Goal: Contribute content: Add original content to the website for others to see

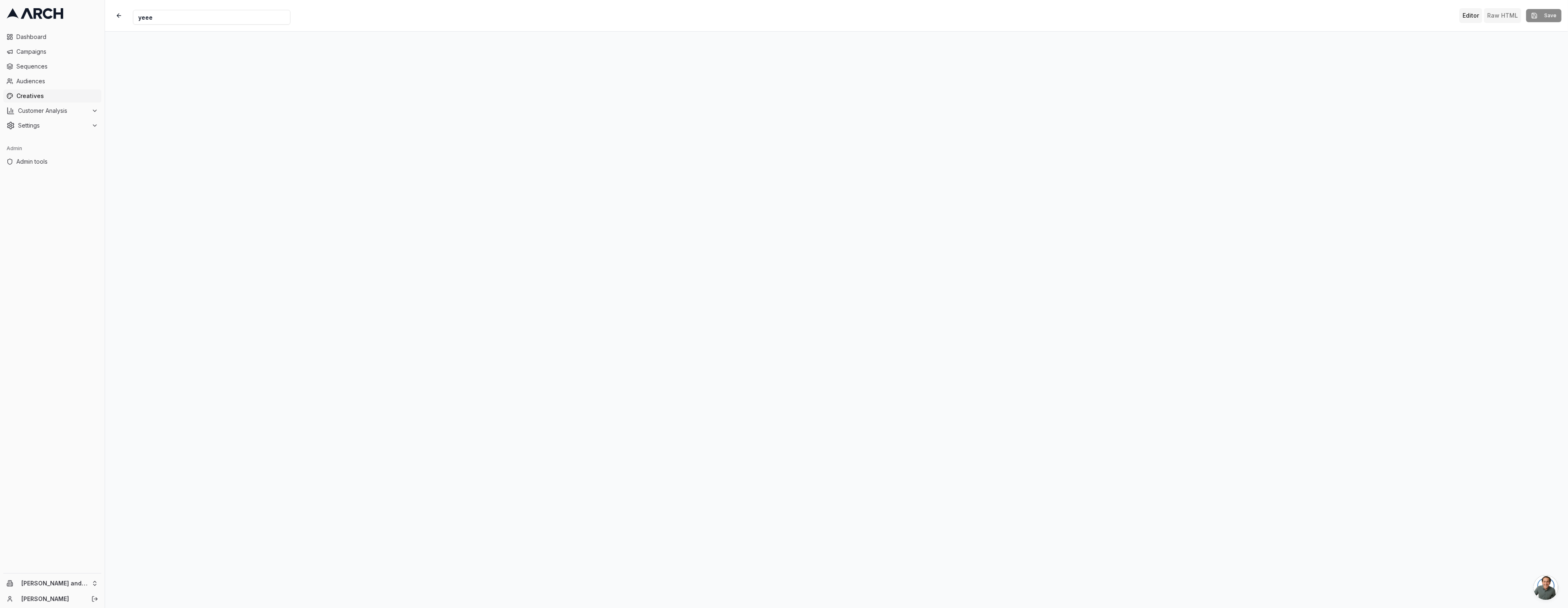
click at [1511, 21] on button "Raw HTML" at bounding box center [1502, 15] width 37 height 15
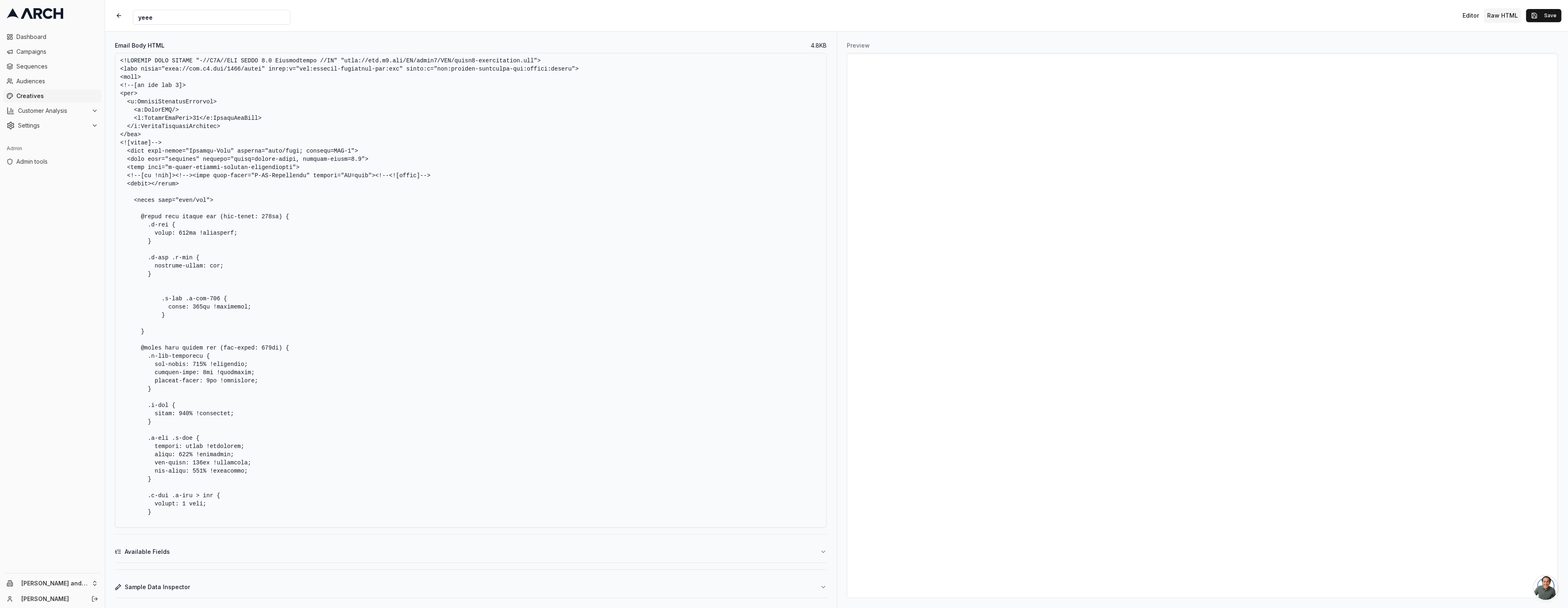
click at [641, 131] on textarea "Email Body HTML" at bounding box center [471, 290] width 712 height 475
paste textarea ""[URL][DOMAIN_NAME]"> <html xmlns="[URL][DOMAIN_NAME]" xmlns:v="urn:schemas-mic…"
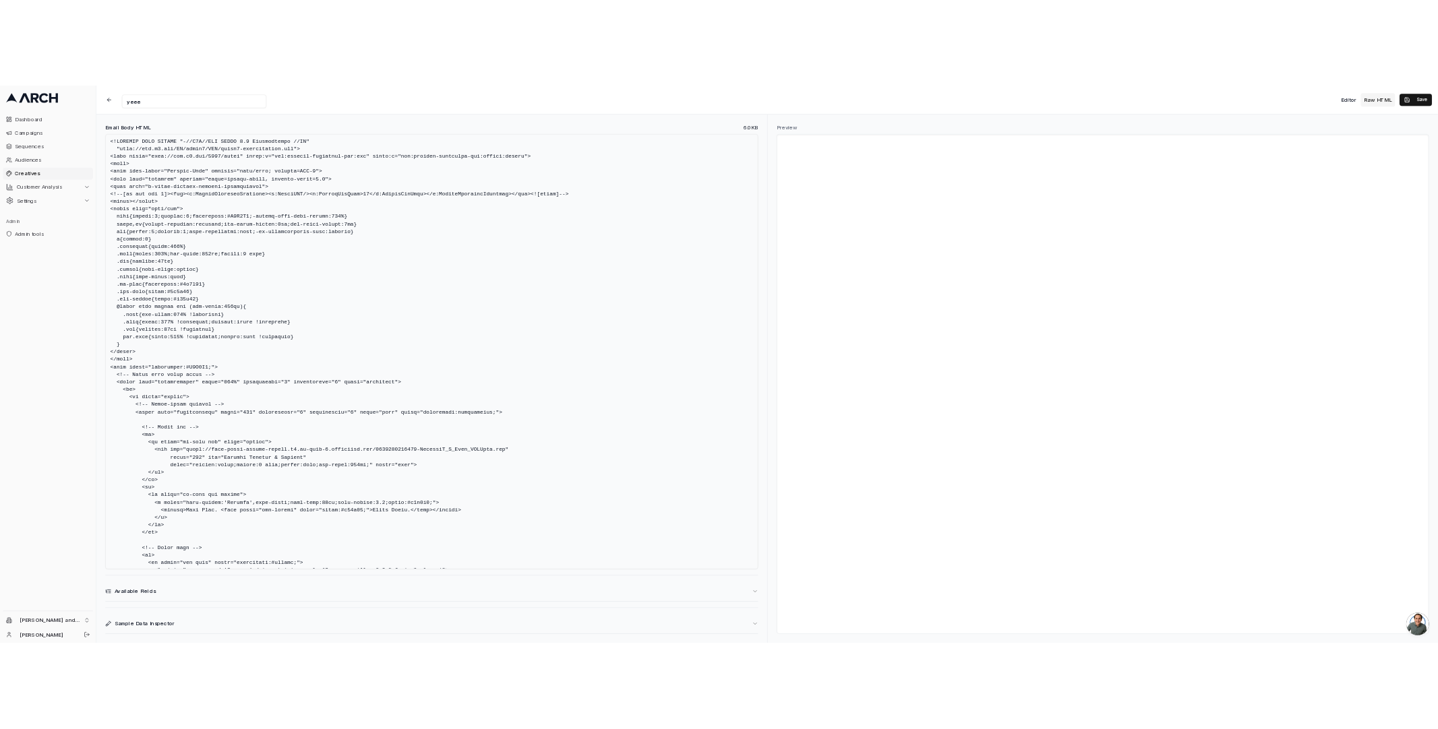
scroll to position [1, 0]
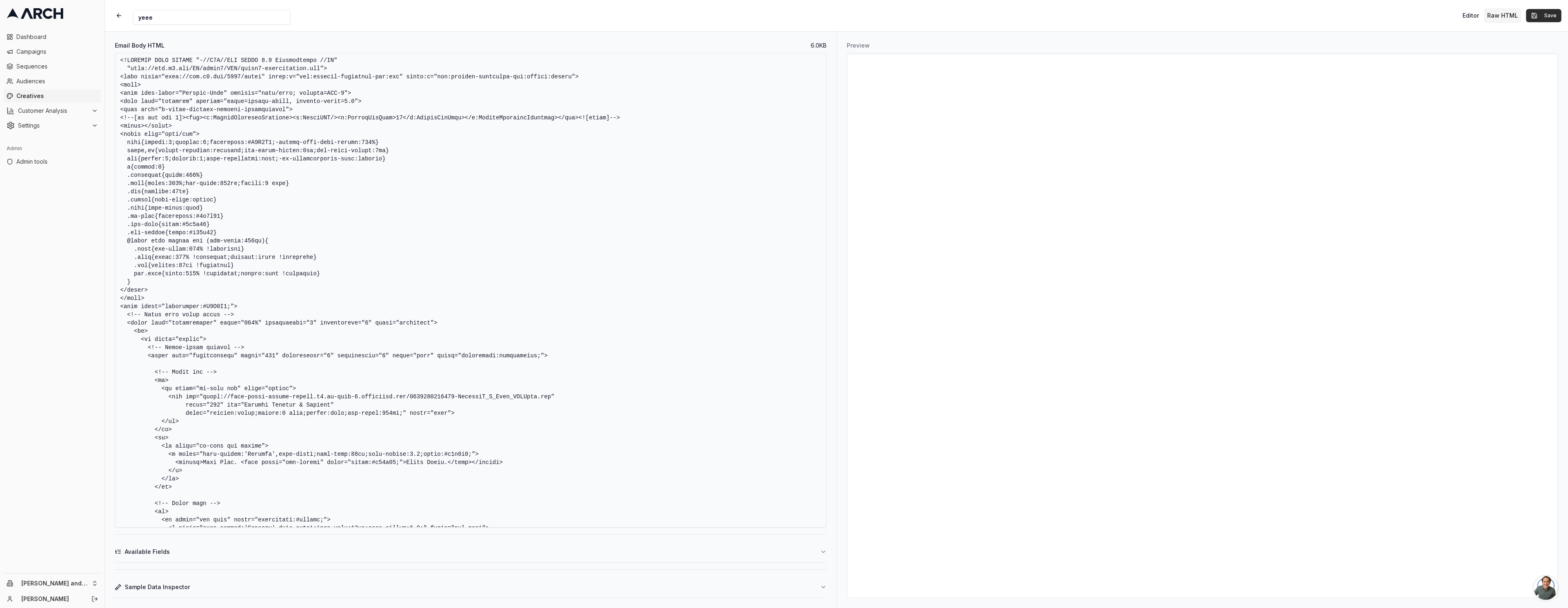
type textarea "<!DOCTYPE HTML PUBLIC "-//W3C//DTD XHTML 1.0 Transitional //EN" "[URL][DOMAIN_N…"
click at [1535, 18] on button "Save" at bounding box center [1544, 16] width 35 height 13
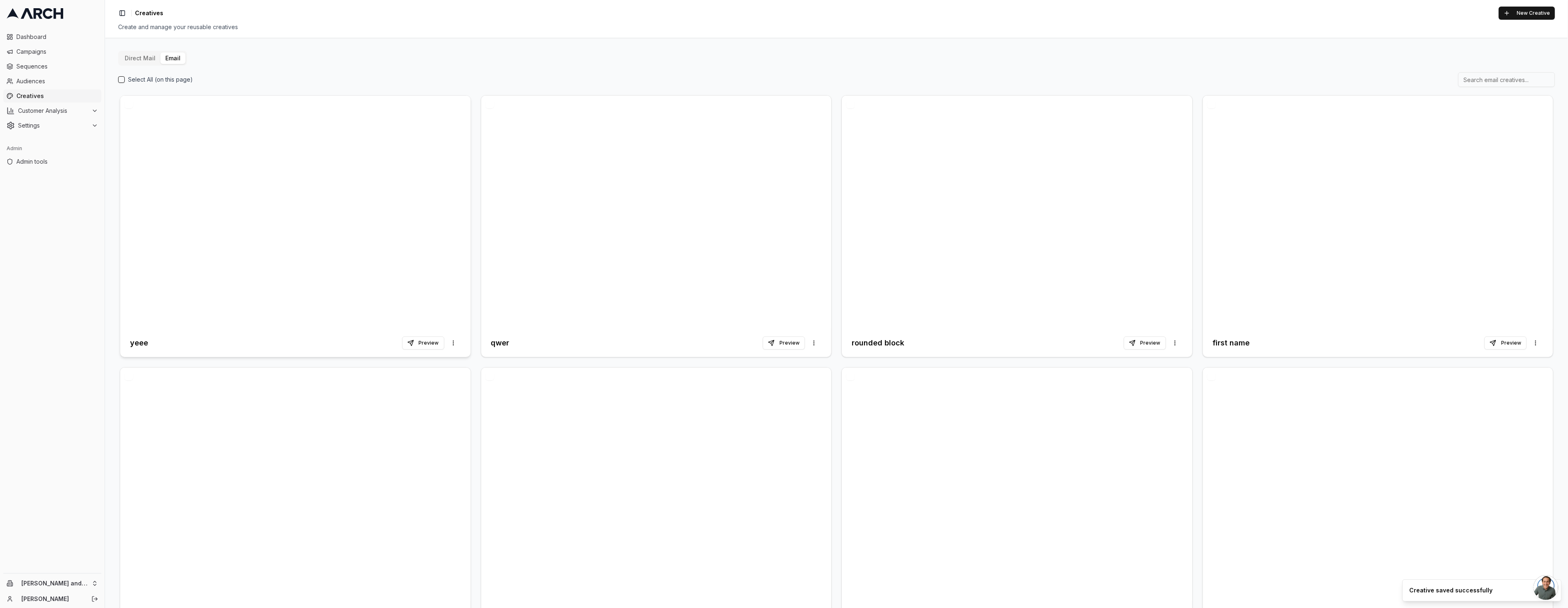
click at [377, 192] on div at bounding box center [295, 212] width 351 height 234
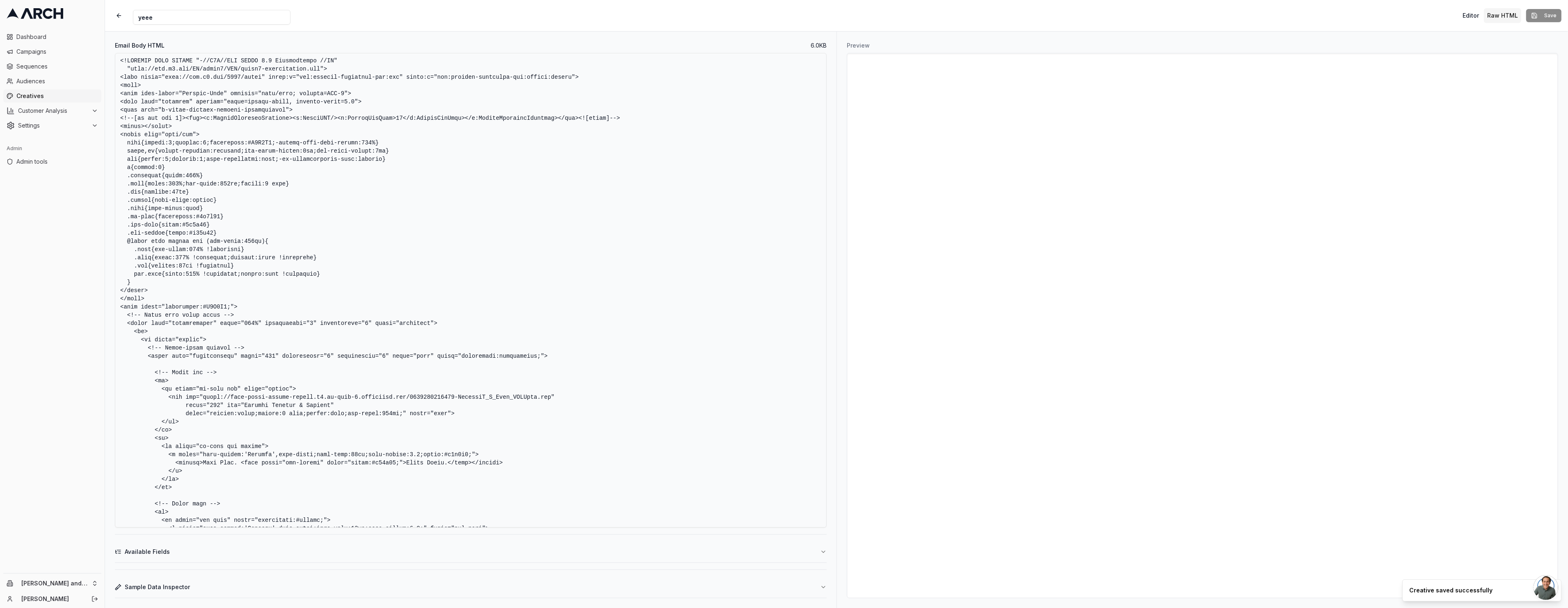
click at [1485, 12] on div "Editor Raw HTML" at bounding box center [1490, 15] width 62 height 15
click at [1476, 13] on button "Editor" at bounding box center [1471, 15] width 23 height 15
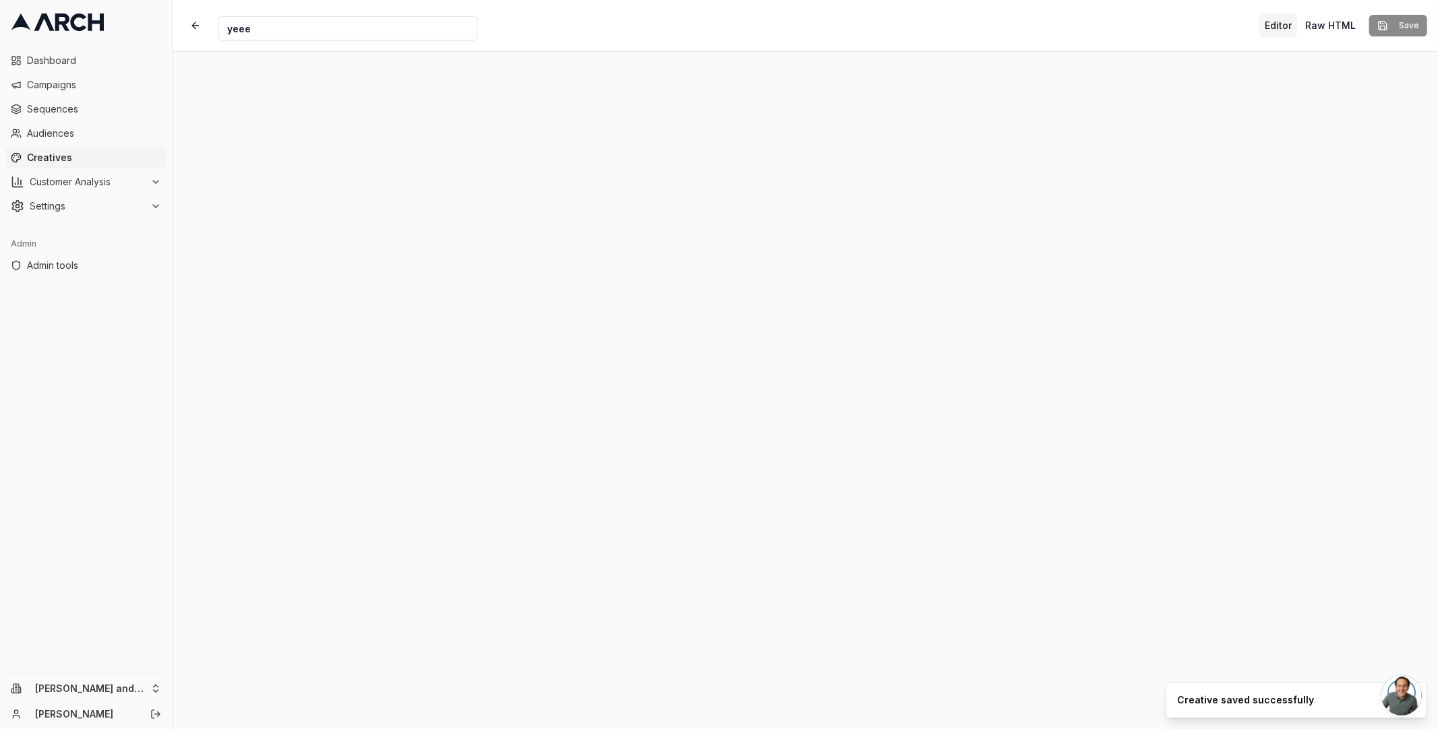
drag, startPoint x: 934, startPoint y: 709, endPoint x: 930, endPoint y: 685, distance: 23.9
click at [936, 704] on div at bounding box center [805, 390] width 1265 height 677
click at [200, 25] on button "button" at bounding box center [195, 25] width 24 height 24
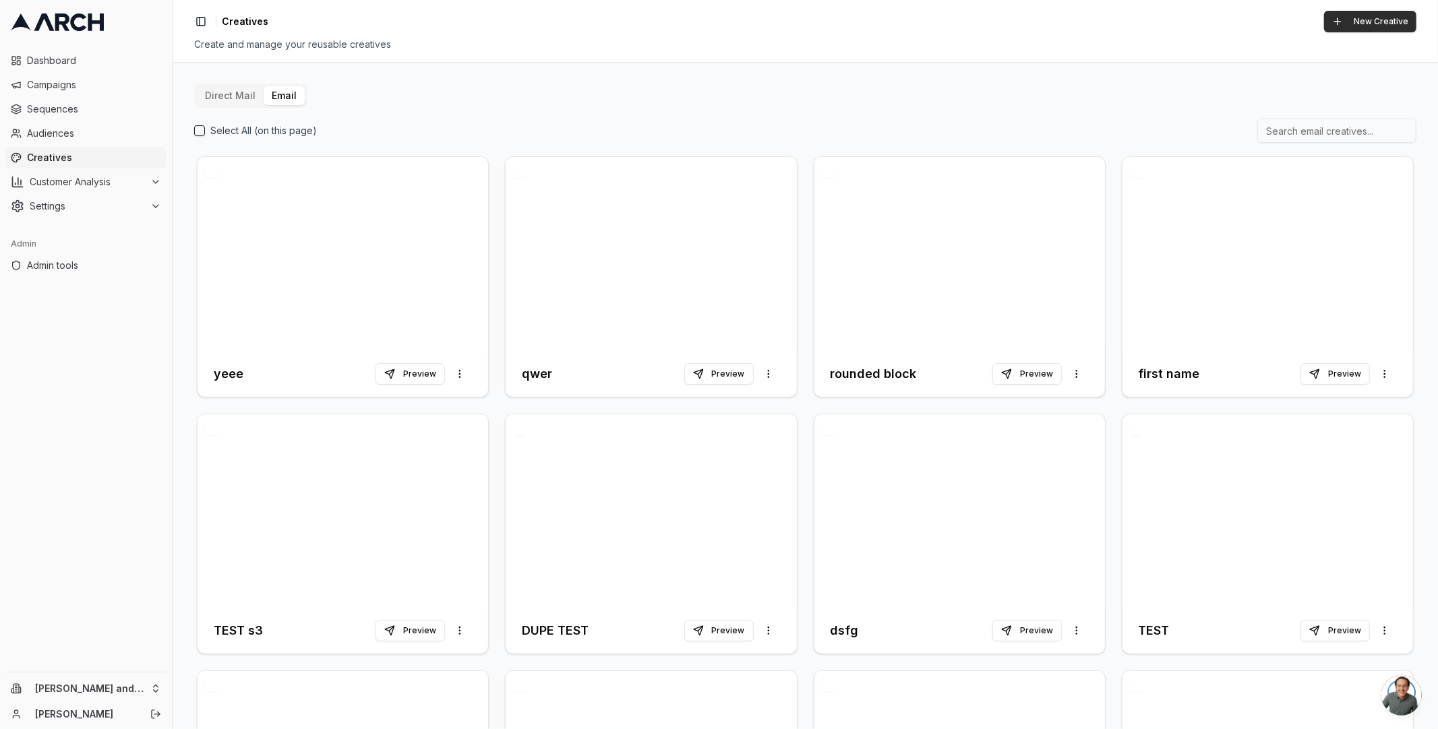
click at [1370, 18] on button "New Creative" at bounding box center [1370, 22] width 92 height 22
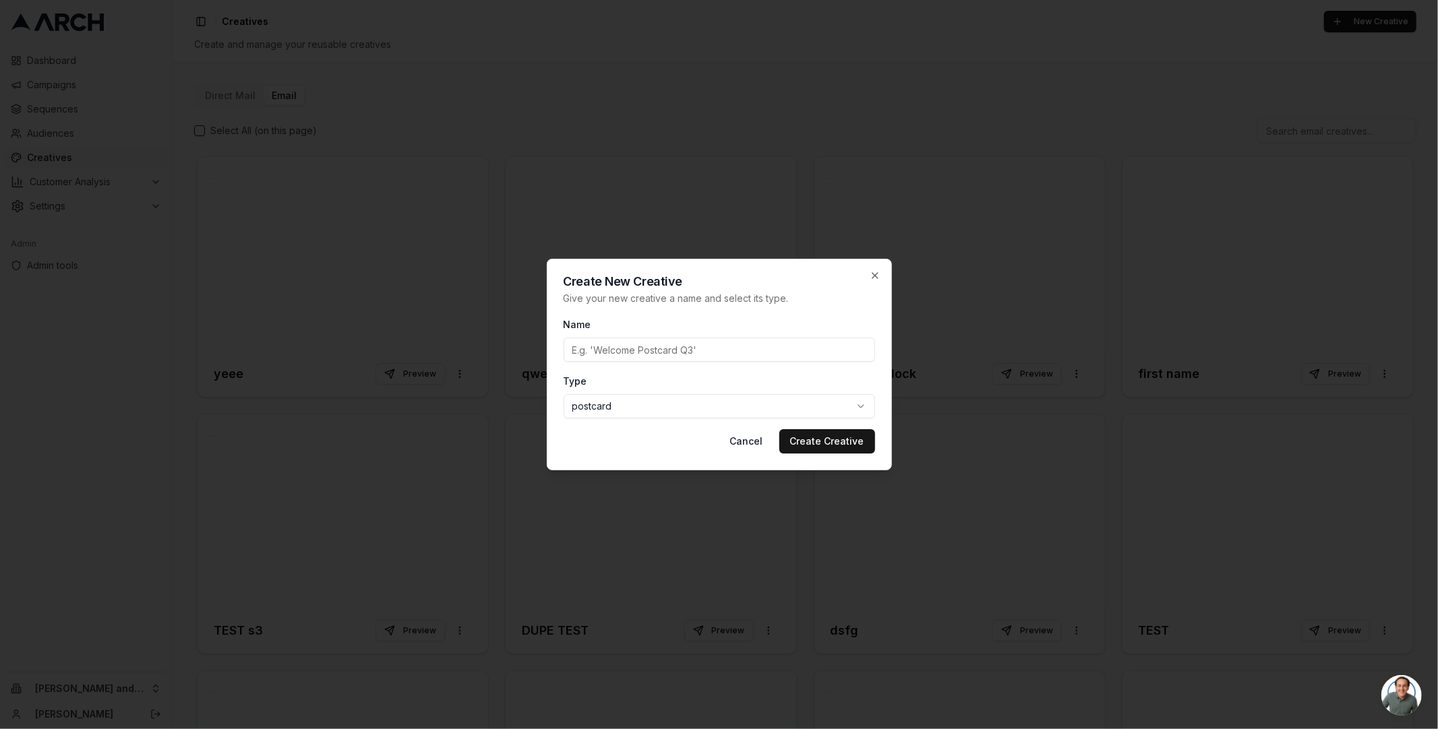
click at [596, 409] on body "Dashboard Campaigns Sequences Audiences Creatives Customer Analysis Settings Ad…" at bounding box center [719, 364] width 1438 height 729
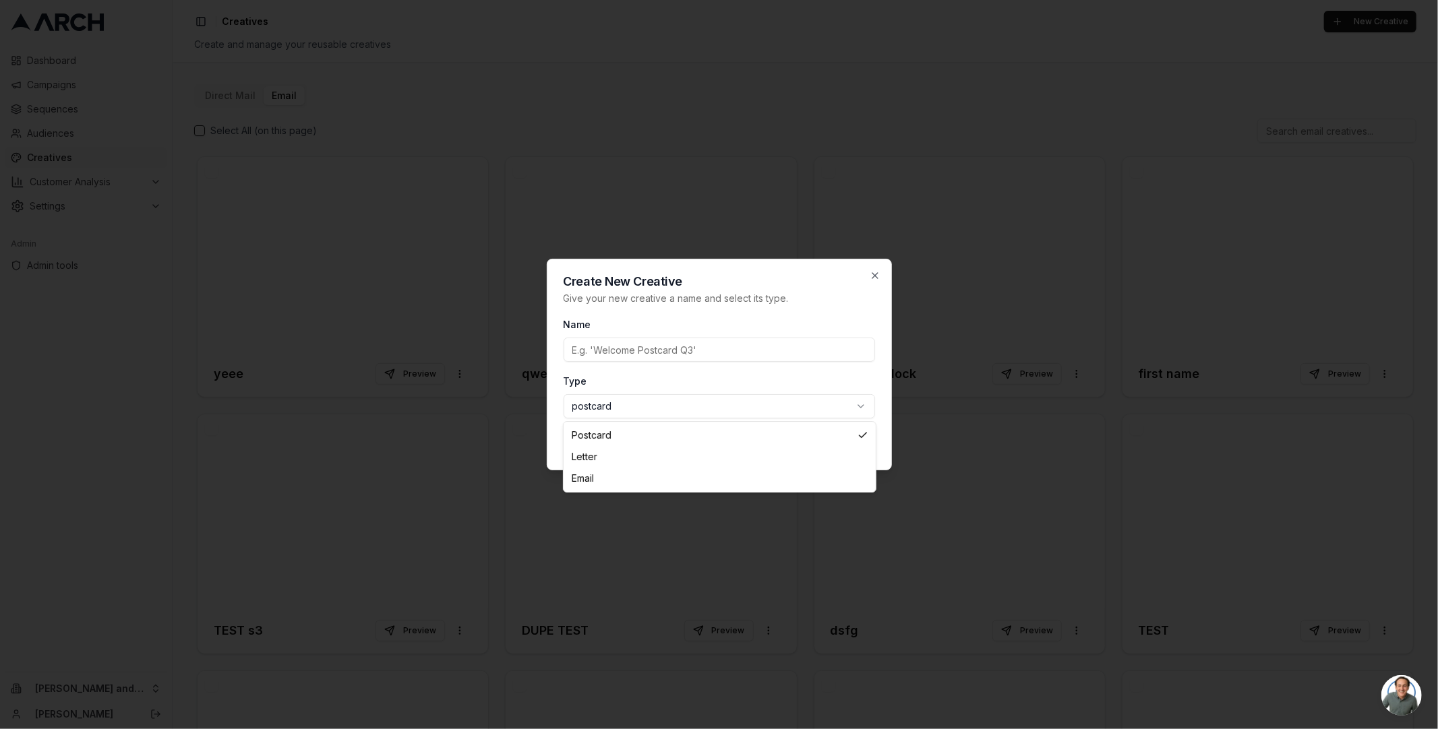
select select "email"
drag, startPoint x: 609, startPoint y: 472, endPoint x: 608, endPoint y: 464, distance: 7.4
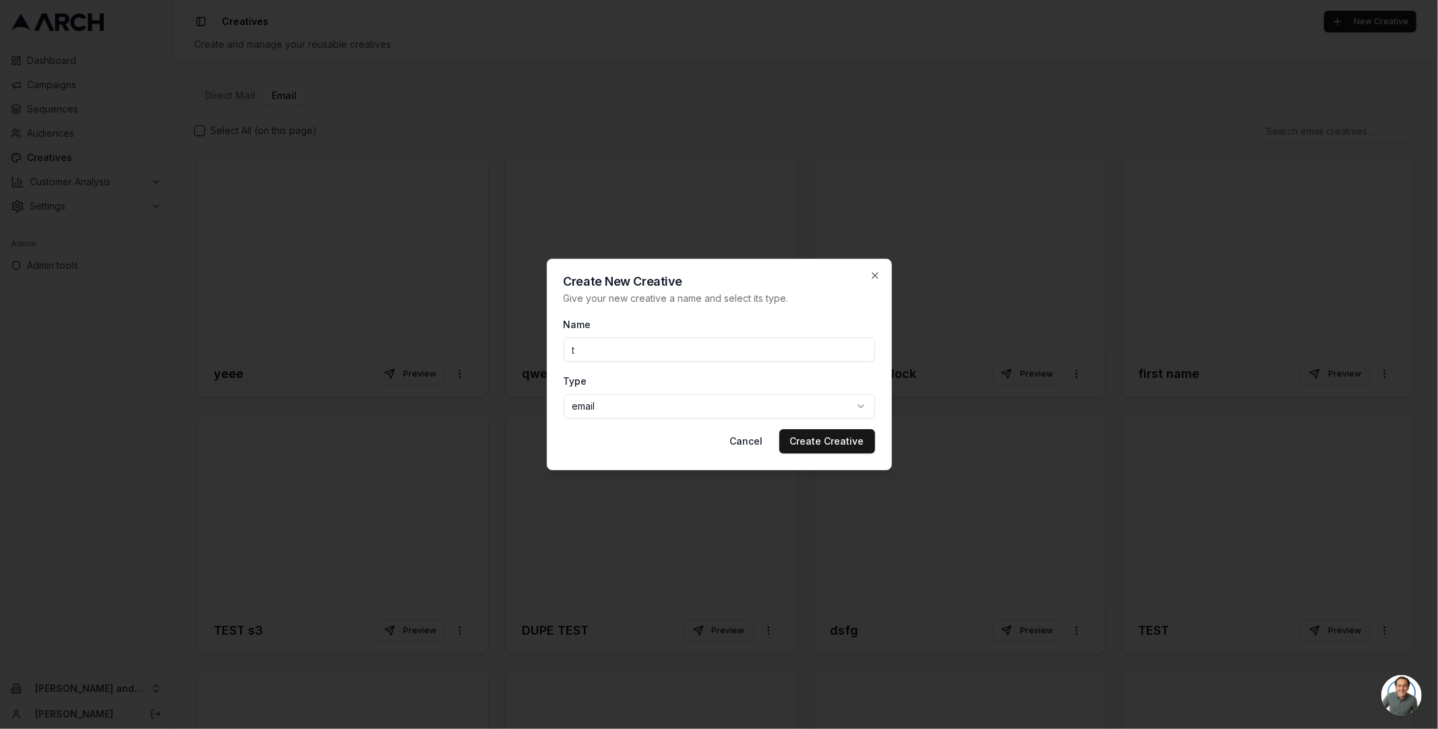
drag, startPoint x: 611, startPoint y: 351, endPoint x: 632, endPoint y: 359, distance: 21.8
click at [612, 351] on input "t" at bounding box center [718, 350] width 311 height 24
type input "test"
click at [864, 439] on button "Create Creative" at bounding box center [827, 441] width 96 height 24
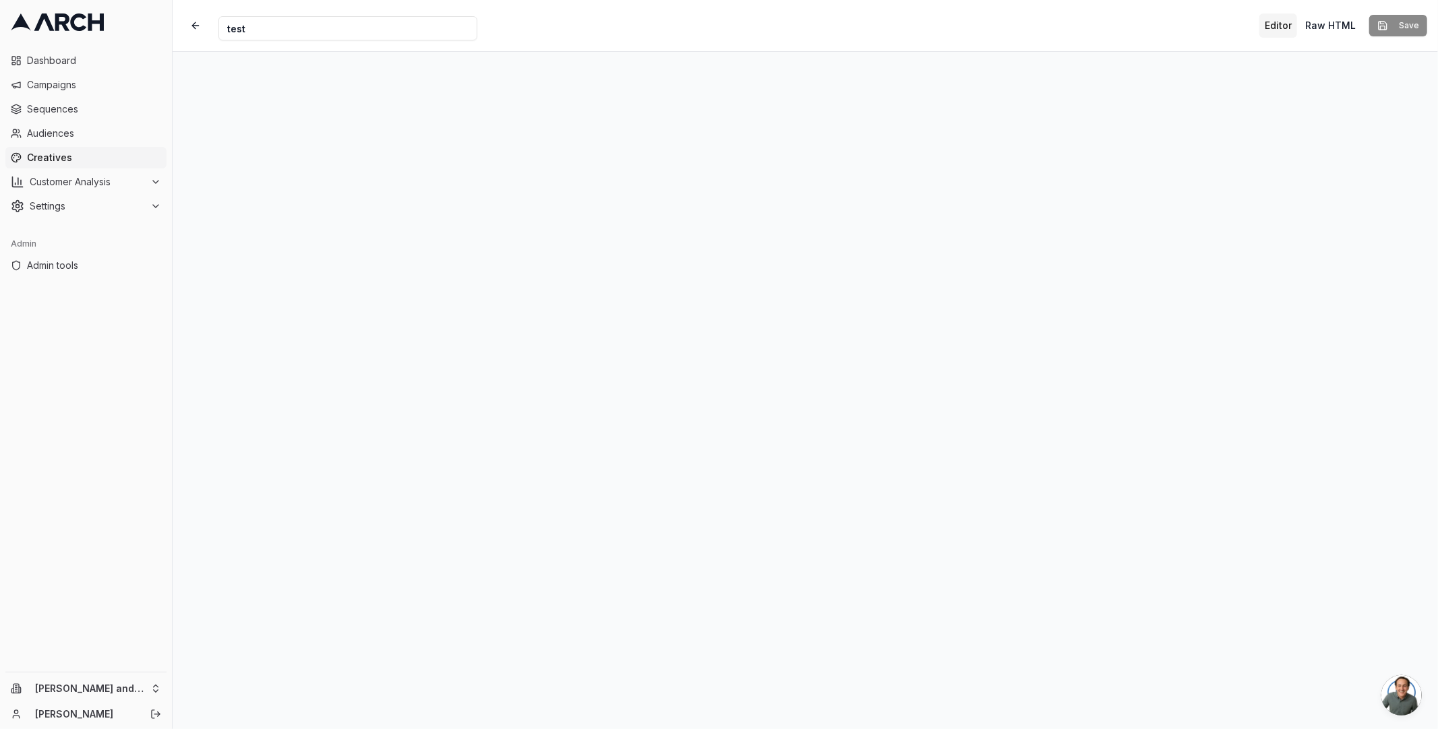
drag, startPoint x: 1380, startPoint y: 30, endPoint x: 871, endPoint y: 28, distance: 508.2
click at [0, 0] on vercel-live-feedback at bounding box center [0, 0] width 0 height 0
drag, startPoint x: 1409, startPoint y: 123, endPoint x: 1403, endPoint y: 638, distance: 515.6
click at [0, 0] on vercel-live-feedback at bounding box center [0, 0] width 0 height 0
click at [1408, 33] on button "Save" at bounding box center [1398, 26] width 58 height 22
